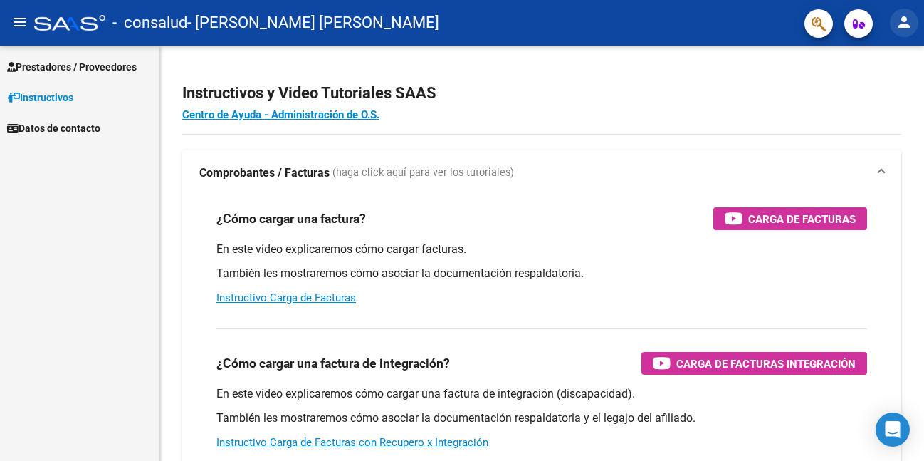
click at [904, 30] on mat-icon "person" at bounding box center [904, 22] width 17 height 17
click at [882, 60] on button "person Mi Perfil" at bounding box center [875, 60] width 87 height 34
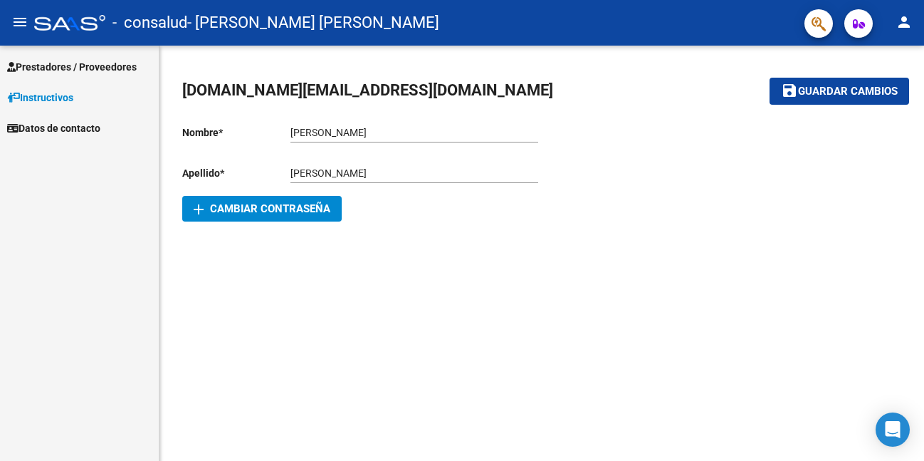
click at [57, 58] on link "Prestadores / Proveedores" at bounding box center [79, 66] width 159 height 31
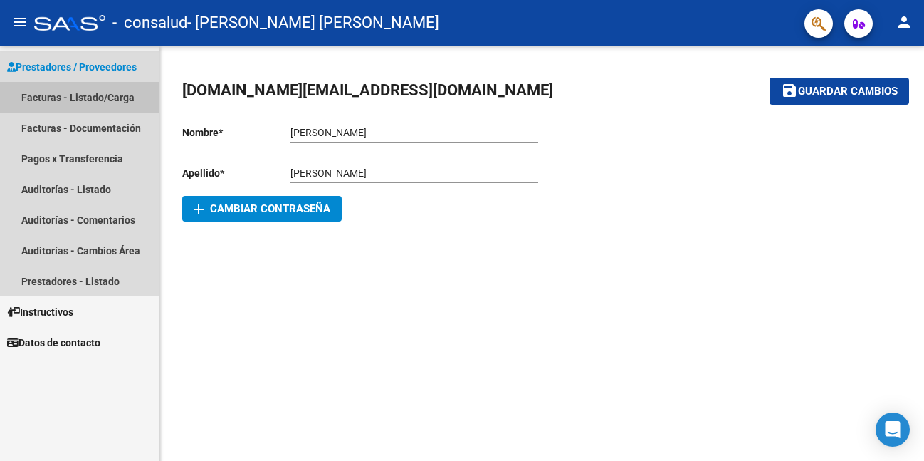
click at [74, 88] on link "Facturas - Listado/Carga" at bounding box center [79, 97] width 159 height 31
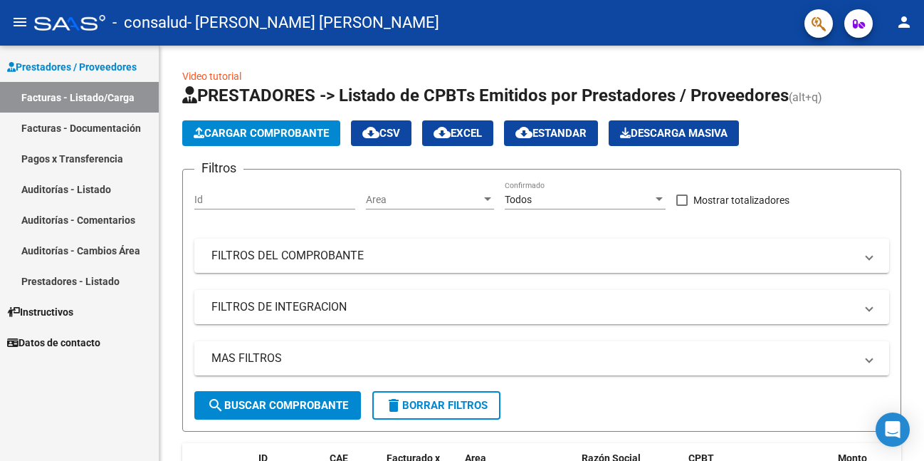
click at [97, 122] on link "Facturas - Documentación" at bounding box center [79, 128] width 159 height 31
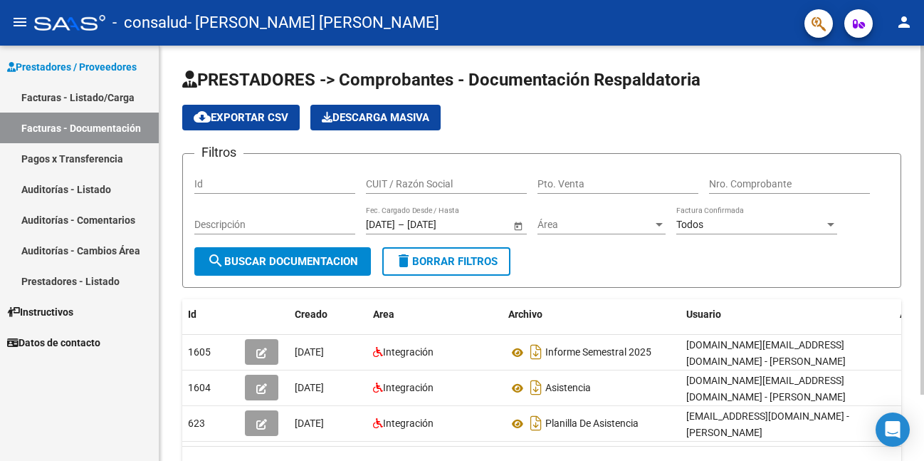
scroll to position [78, 0]
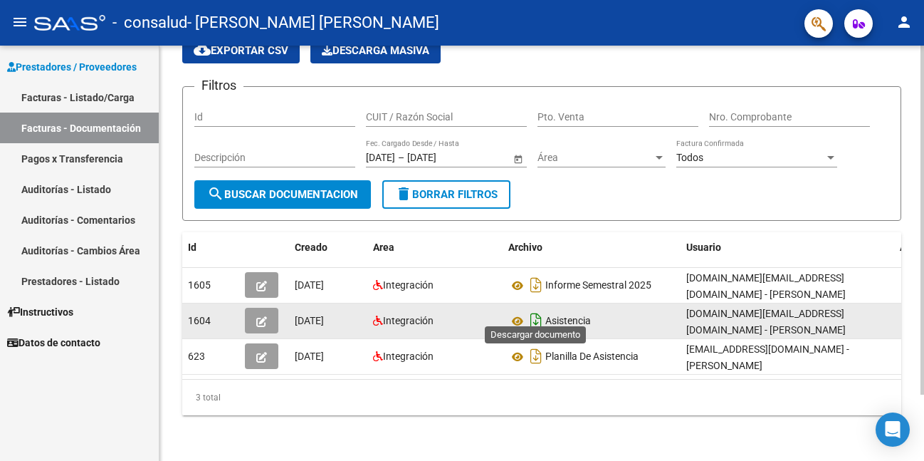
click at [534, 309] on icon "Descargar documento" at bounding box center [536, 320] width 19 height 23
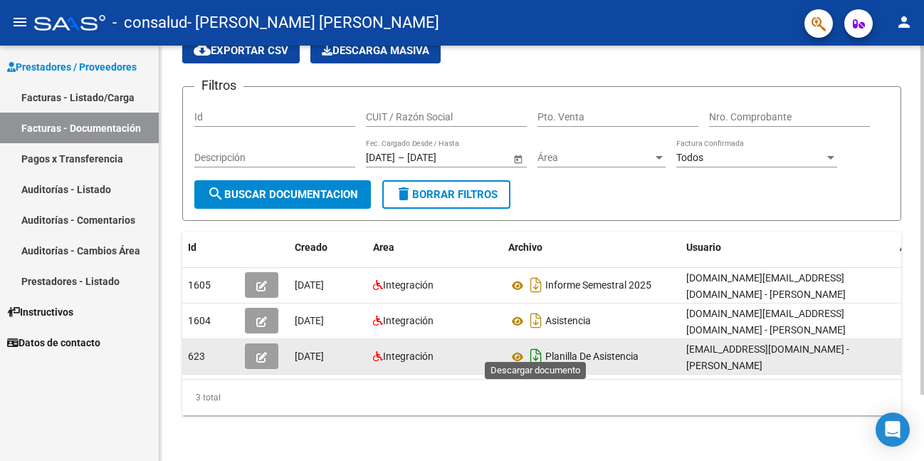
click at [535, 345] on icon "Descargar documento" at bounding box center [536, 356] width 19 height 23
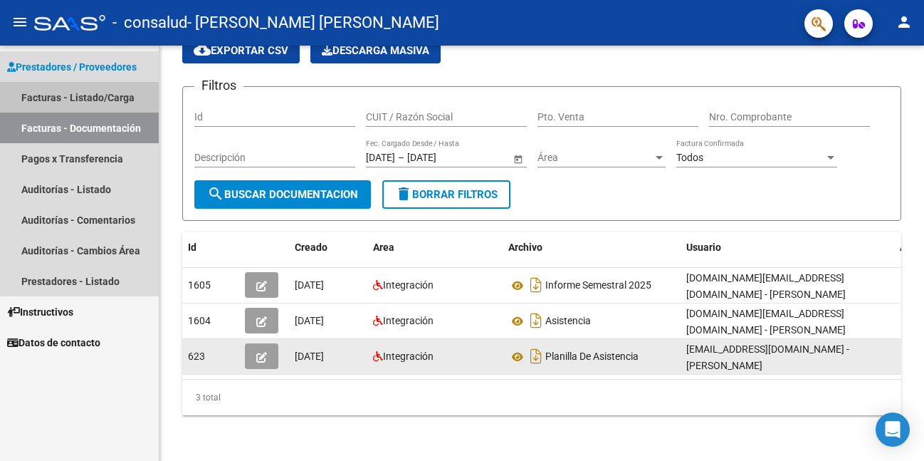
click at [71, 89] on link "Facturas - Listado/Carga" at bounding box center [79, 97] width 159 height 31
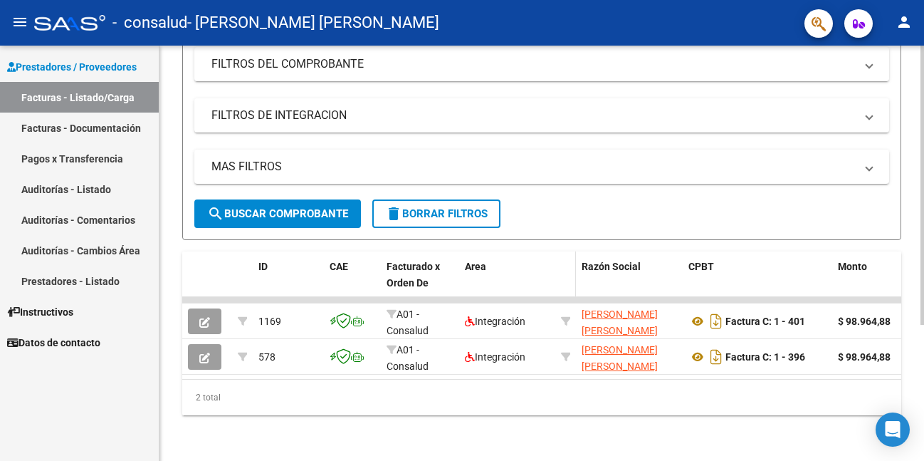
scroll to position [203, 0]
